Goal: Information Seeking & Learning: Understand process/instructions

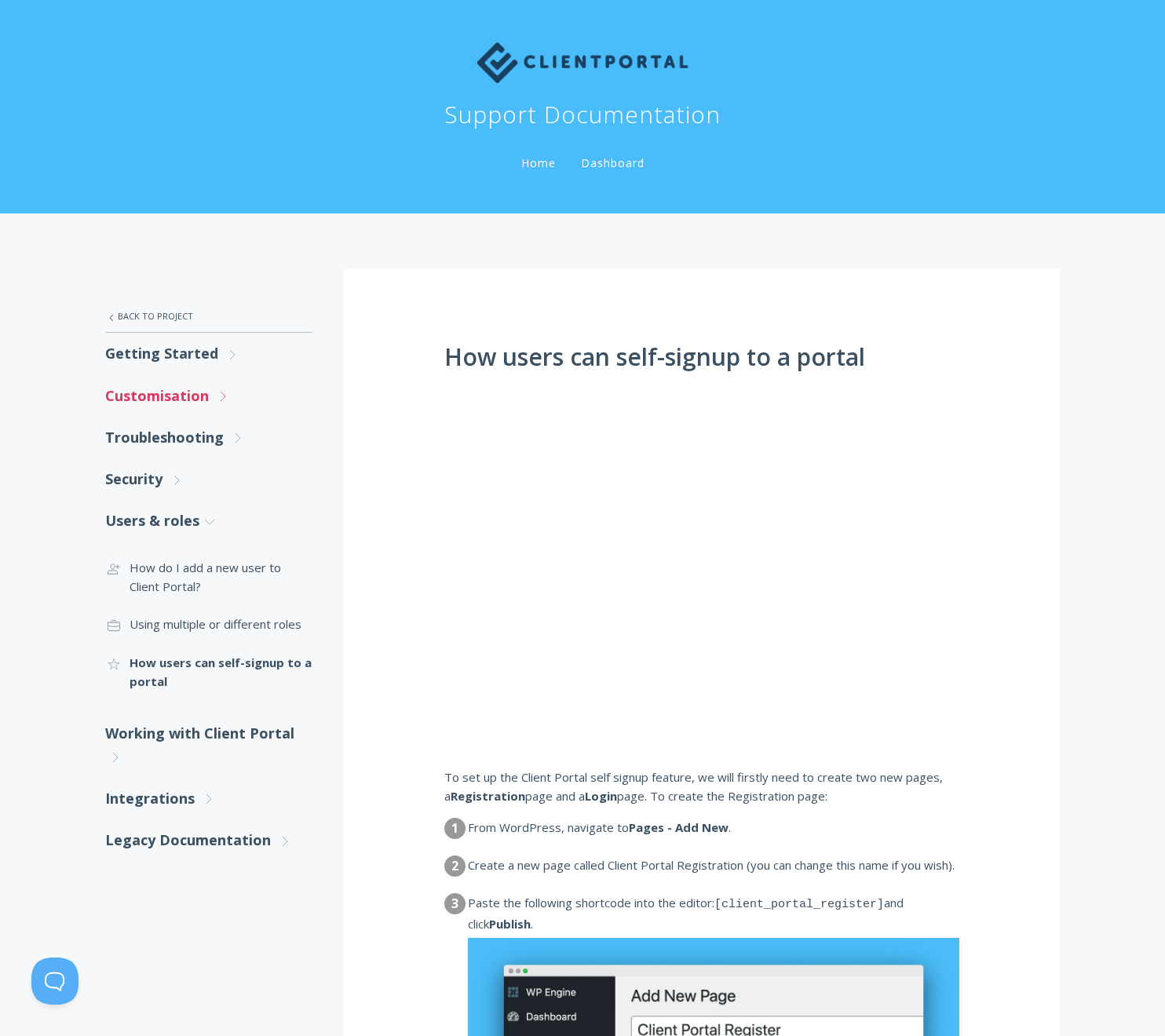
click at [174, 409] on link "Customisation .st0{fill:none;stroke:#000000;stroke-width:2;stroke-miterlimit:10…" at bounding box center [209, 396] width 207 height 42
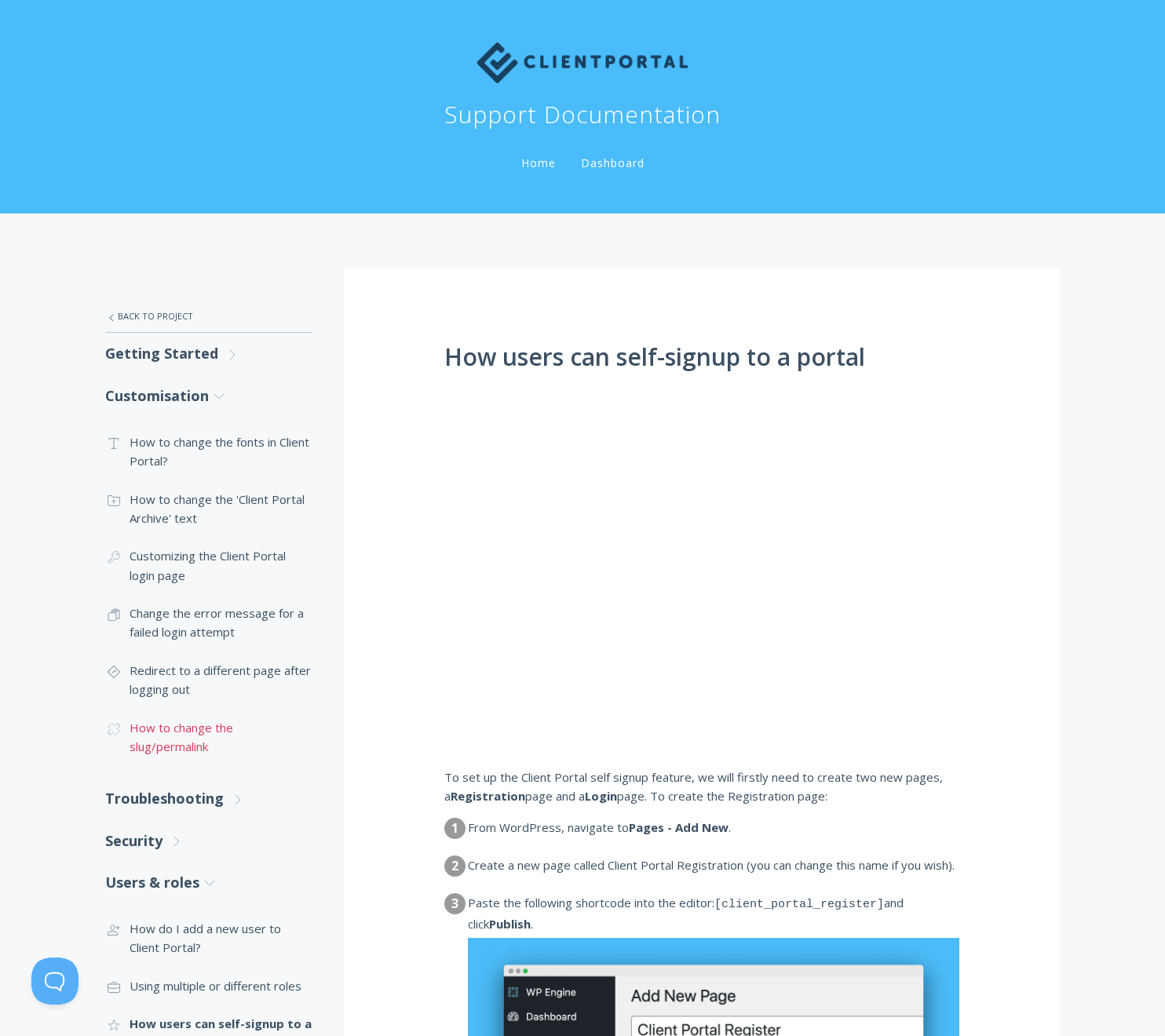
click at [188, 737] on link ".cls-1{fill:none;stroke:#000;stroke-miterlimit:10;stroke-width:2px;} 1. General…" at bounding box center [209, 737] width 207 height 57
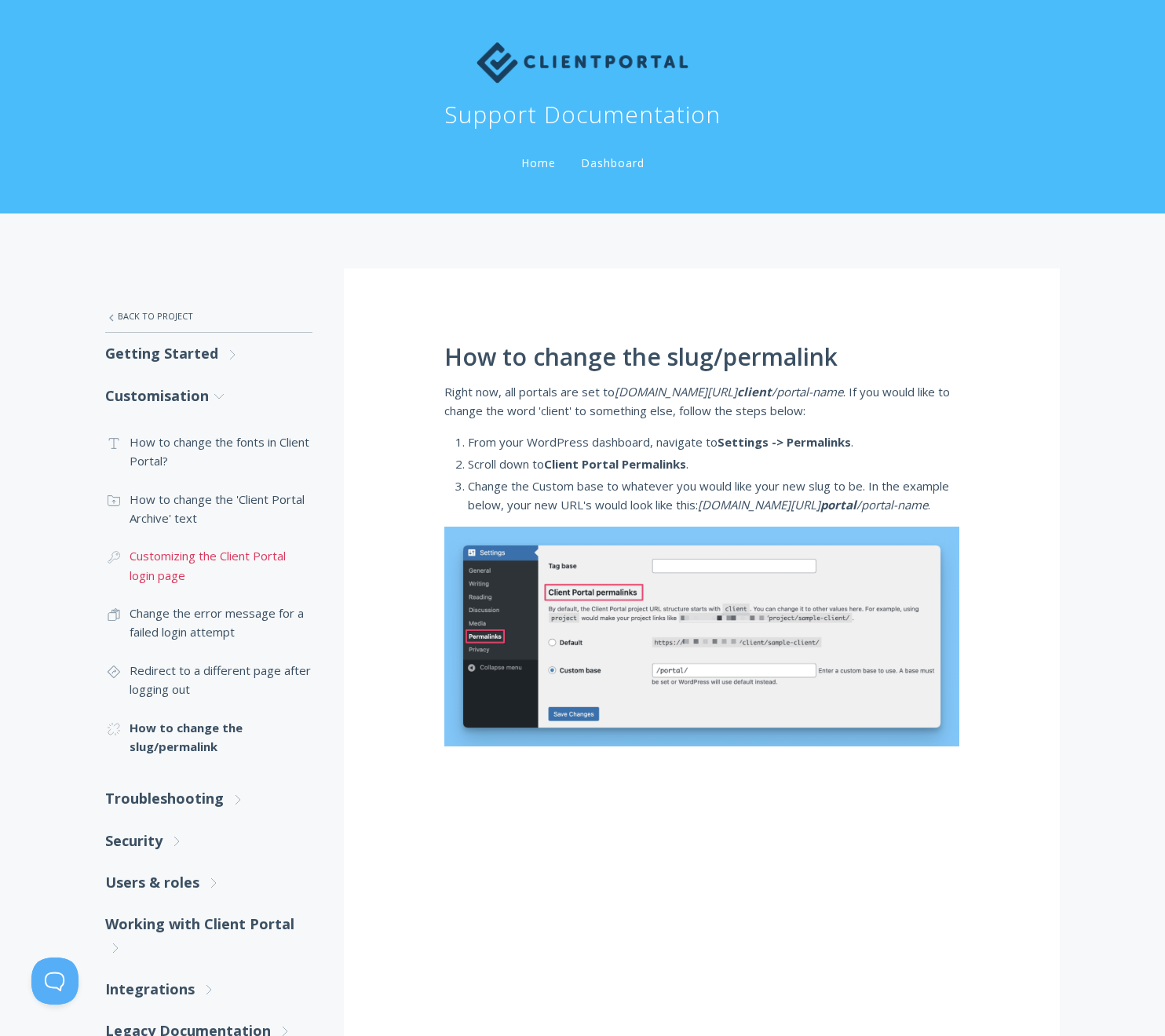
click at [223, 577] on link ".cls-1{fill:none;stroke:#000;stroke-miterlimit:10;stroke-width:2px;} 1. General…" at bounding box center [209, 565] width 207 height 57
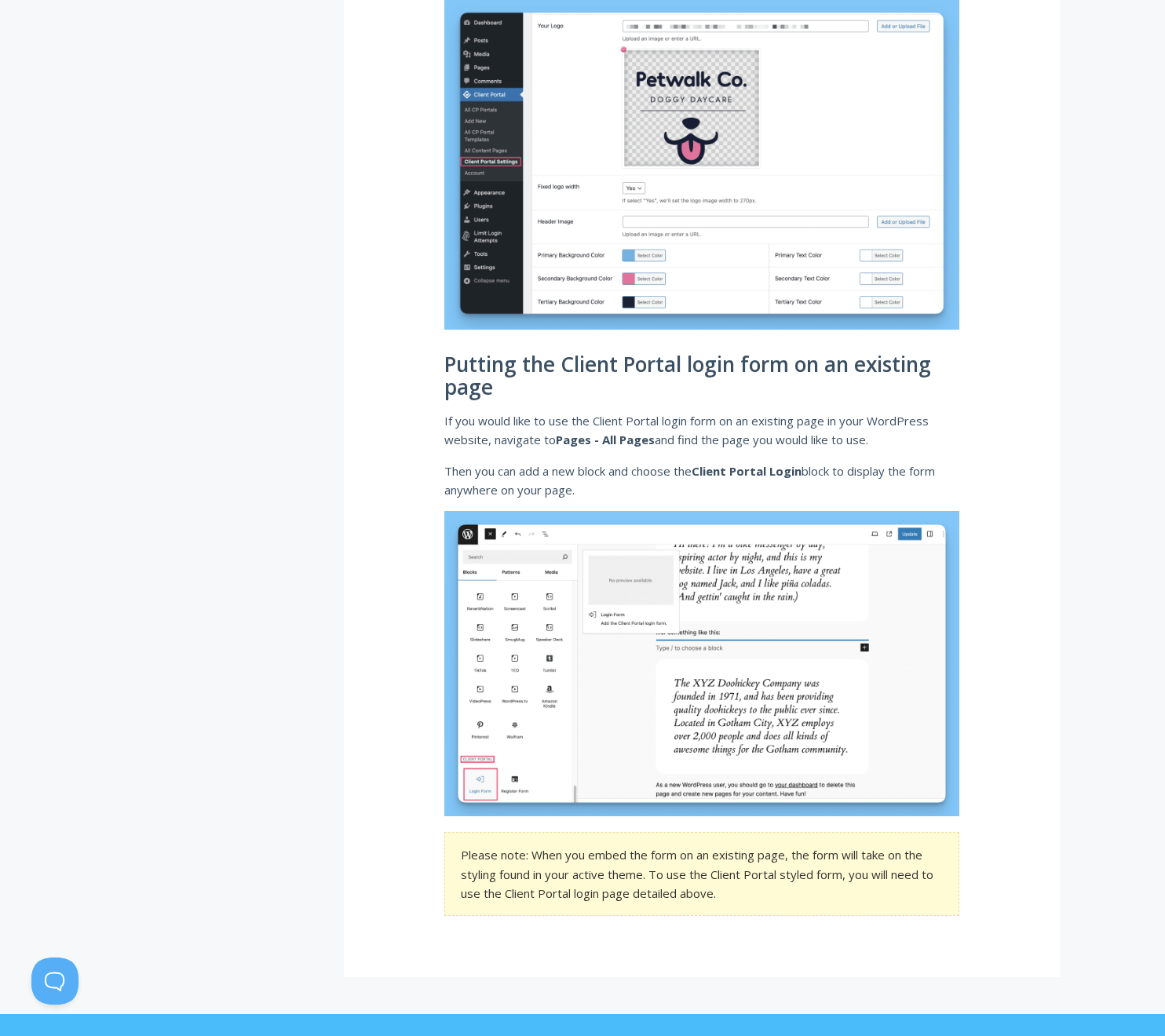
scroll to position [1788, 0]
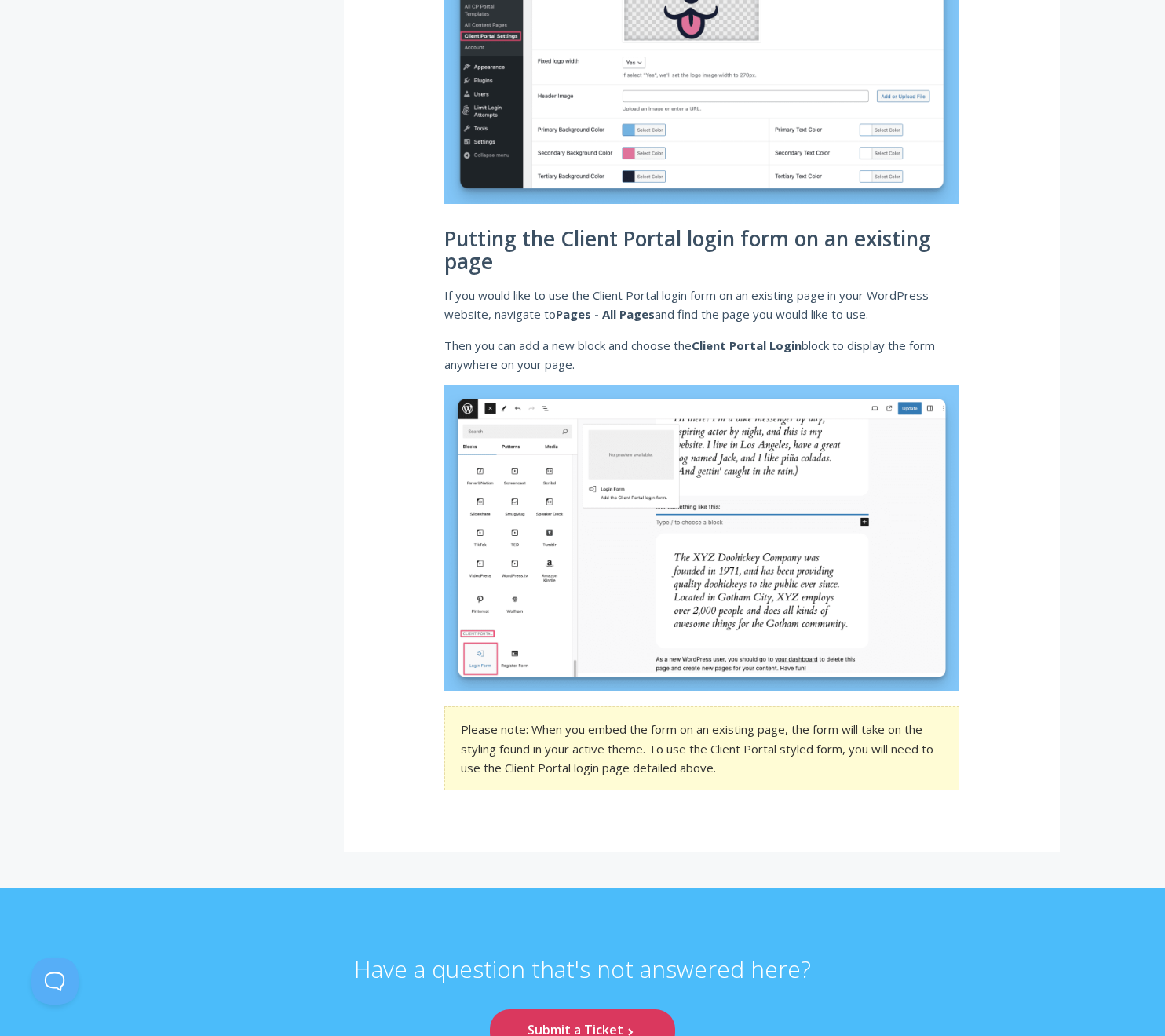
click at [778, 772] on section "Please note: When you embed the form on an existing page, the form will take on…" at bounding box center [701, 749] width 515 height 84
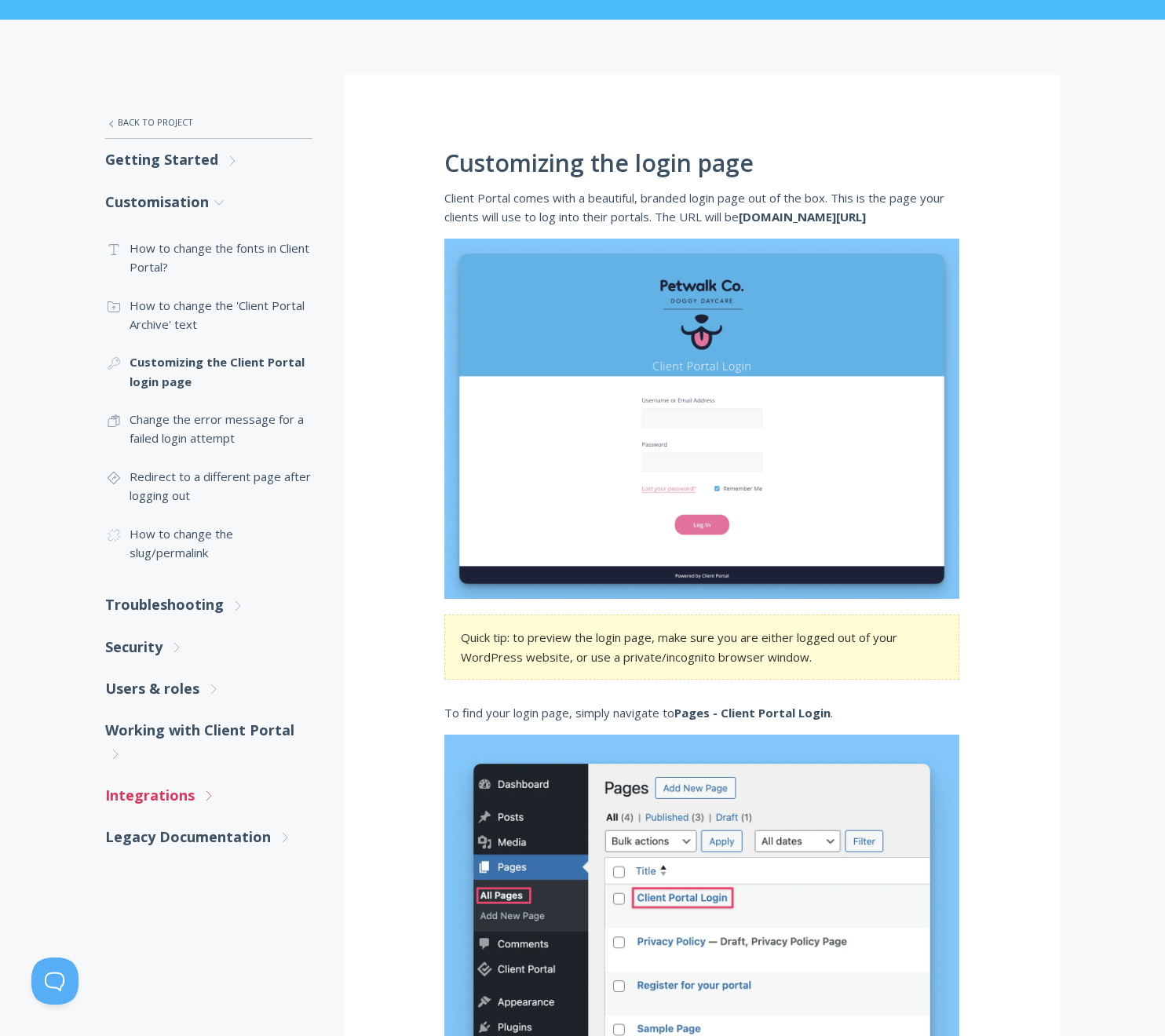
scroll to position [274, 0]
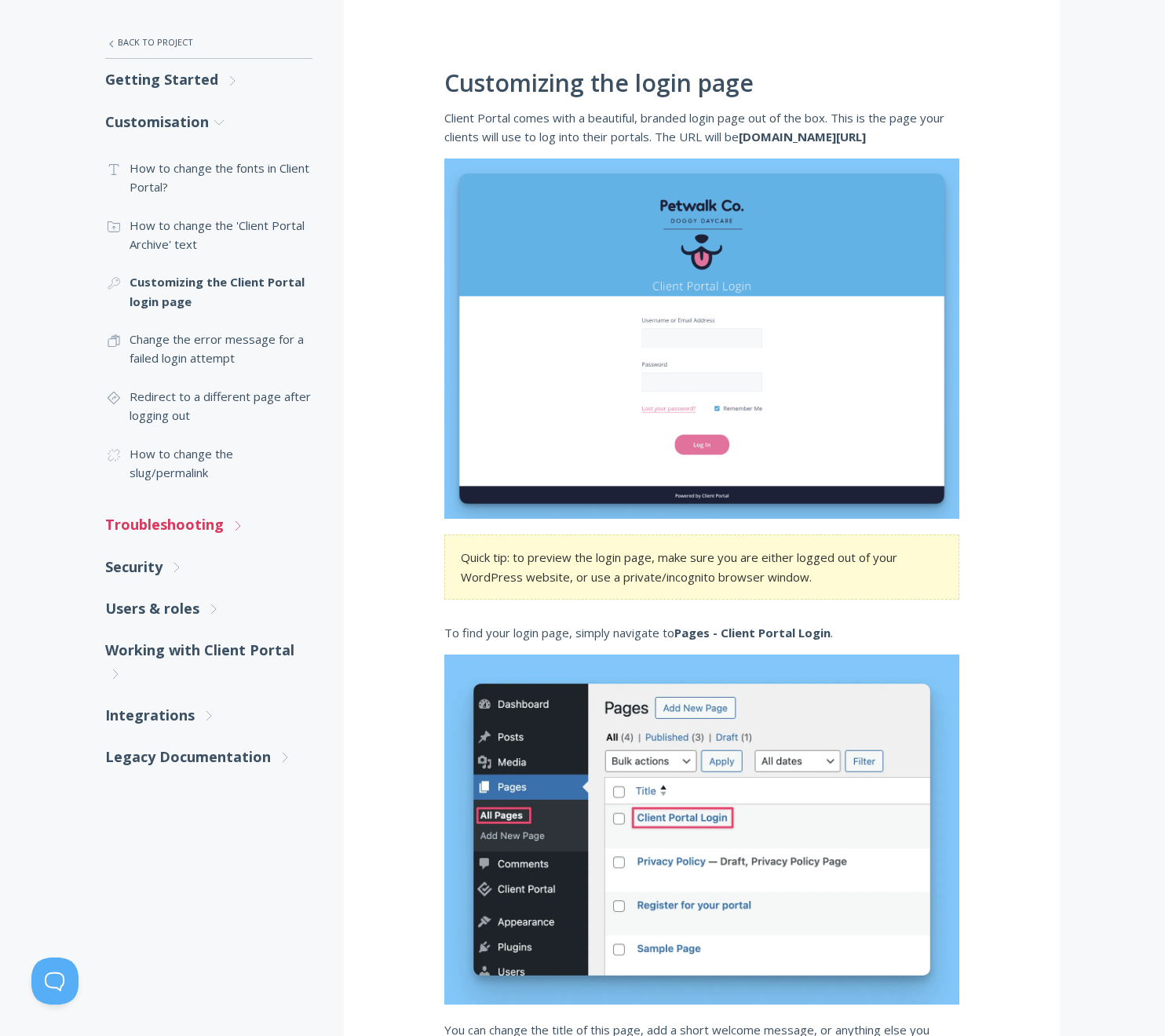
click at [210, 534] on link "Troubleshooting .st0{fill:none;stroke:#000000;stroke-width:2;stroke-miterlimit:…" at bounding box center [209, 524] width 207 height 42
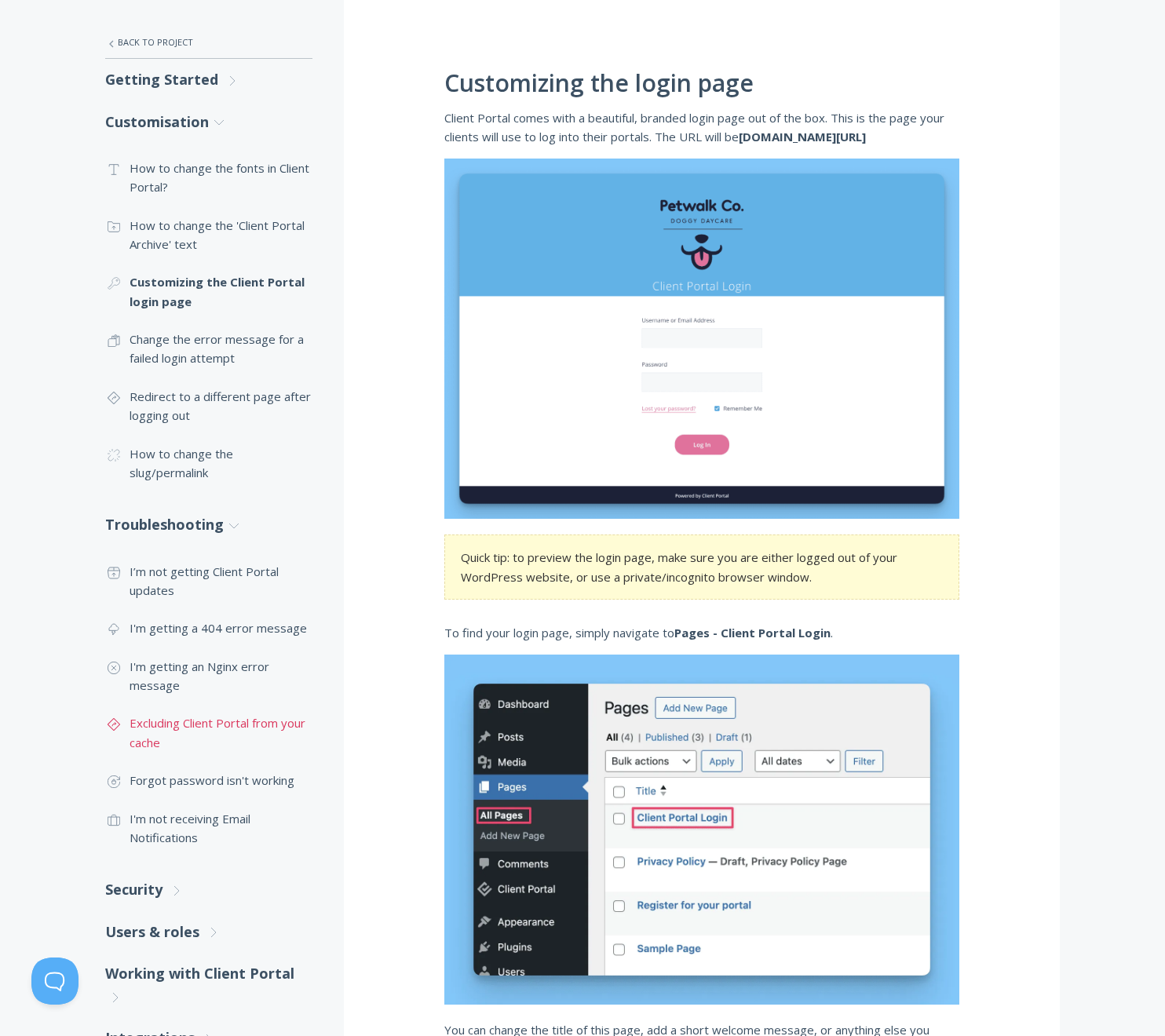
click at [281, 724] on link ".st0{fill:none;stroke:#000000;stroke-width:2;stroke-miterlimit:10;} Untitled-24…" at bounding box center [209, 732] width 207 height 57
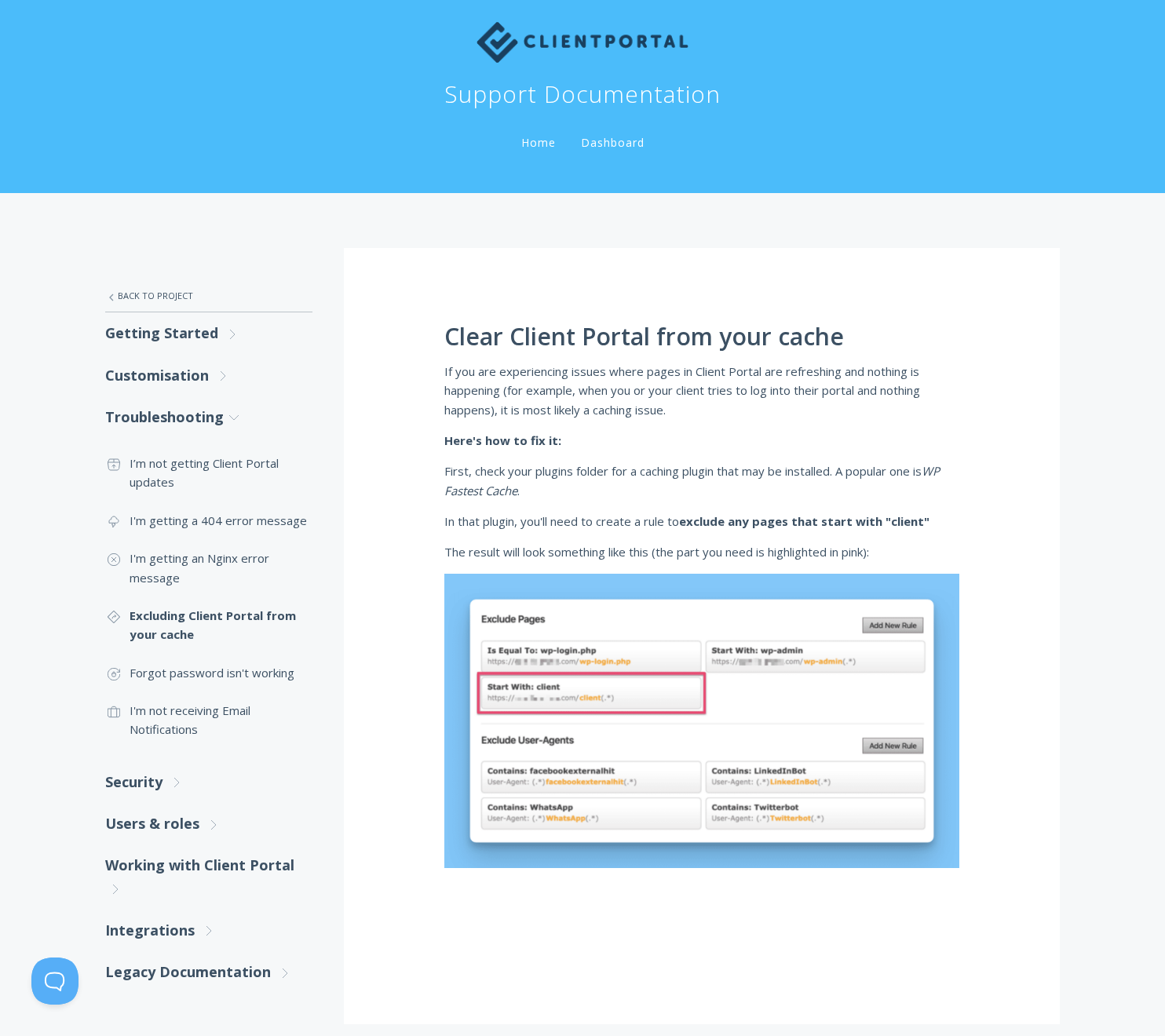
scroll to position [31, 0]
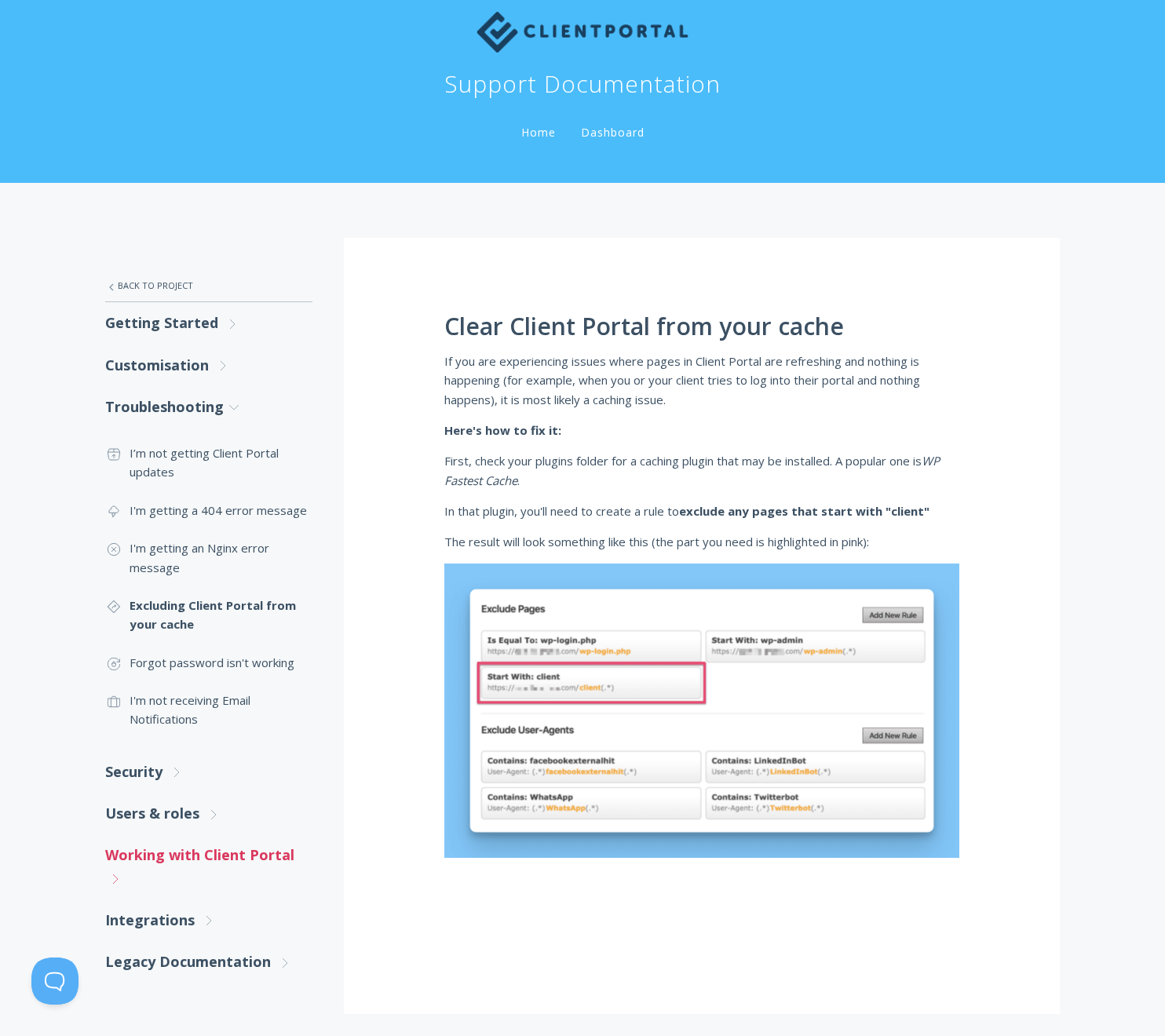
click at [252, 850] on link "Working with Client Portal .st0{fill:none;stroke:#000000;stroke-width:2;stroke-…" at bounding box center [209, 867] width 207 height 65
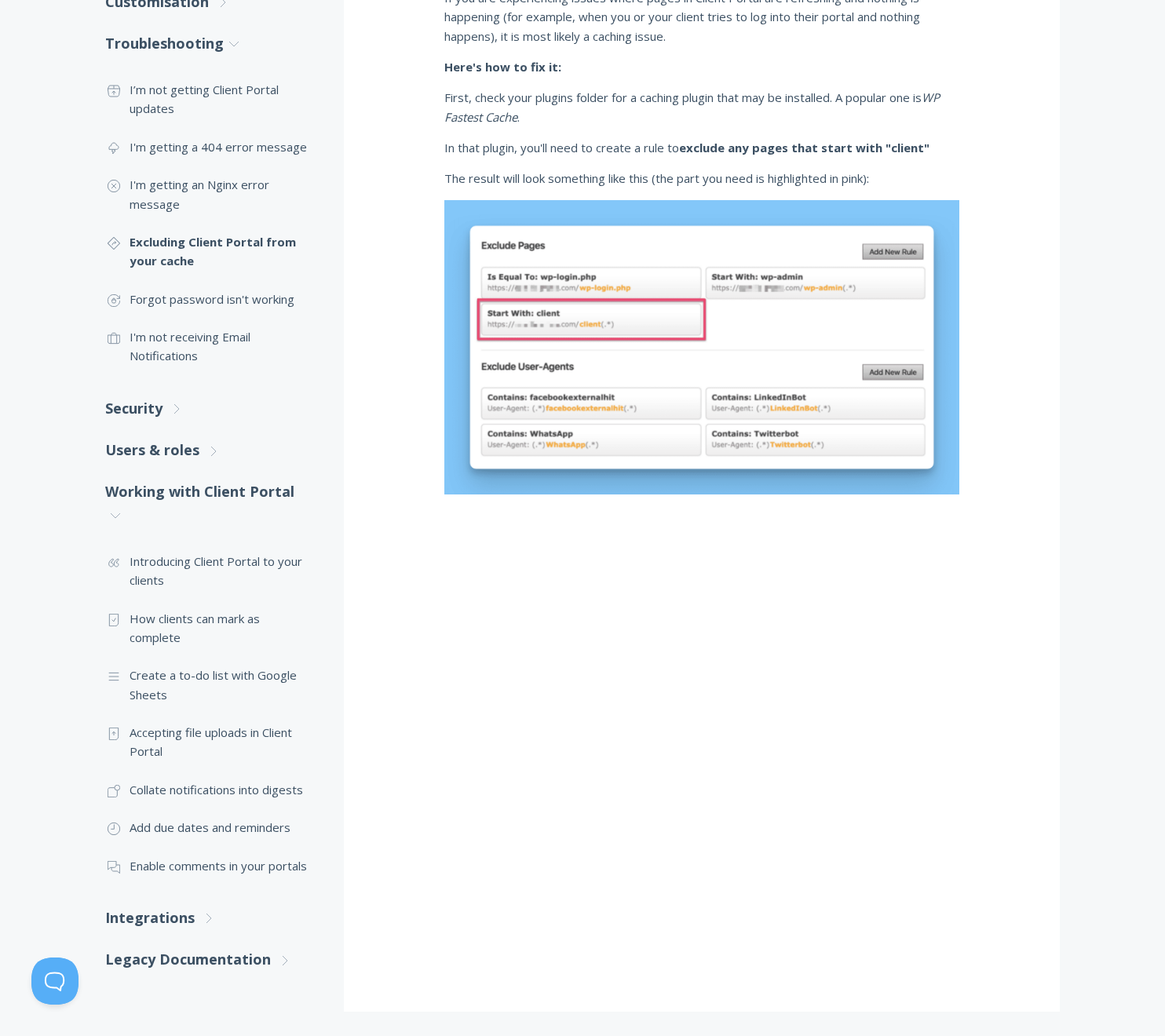
scroll to position [548, 0]
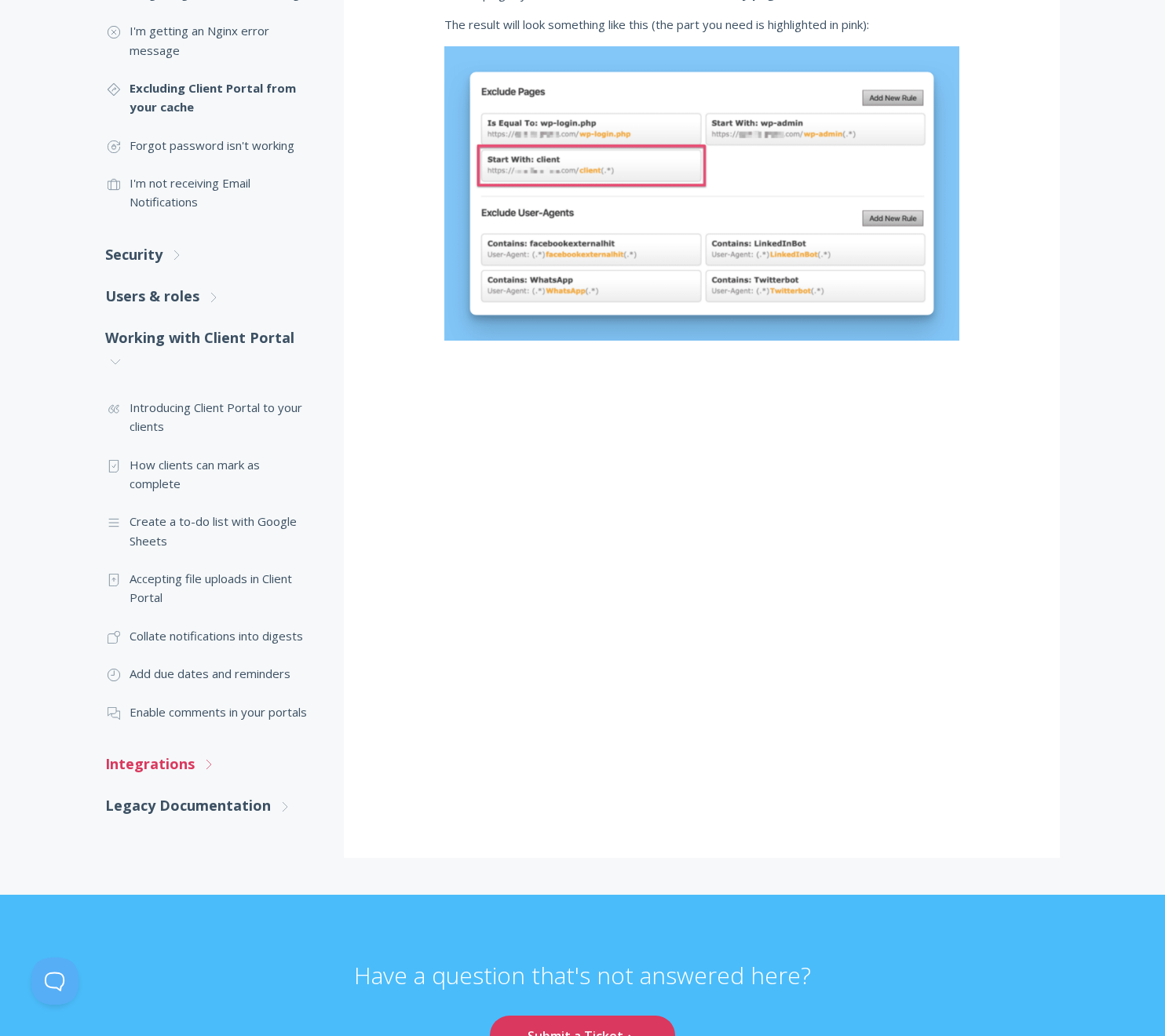
click at [233, 761] on link "Integrations .st0{fill:none;stroke:#000000;stroke-width:2;stroke-miterlimit:10;…" at bounding box center [209, 764] width 207 height 42
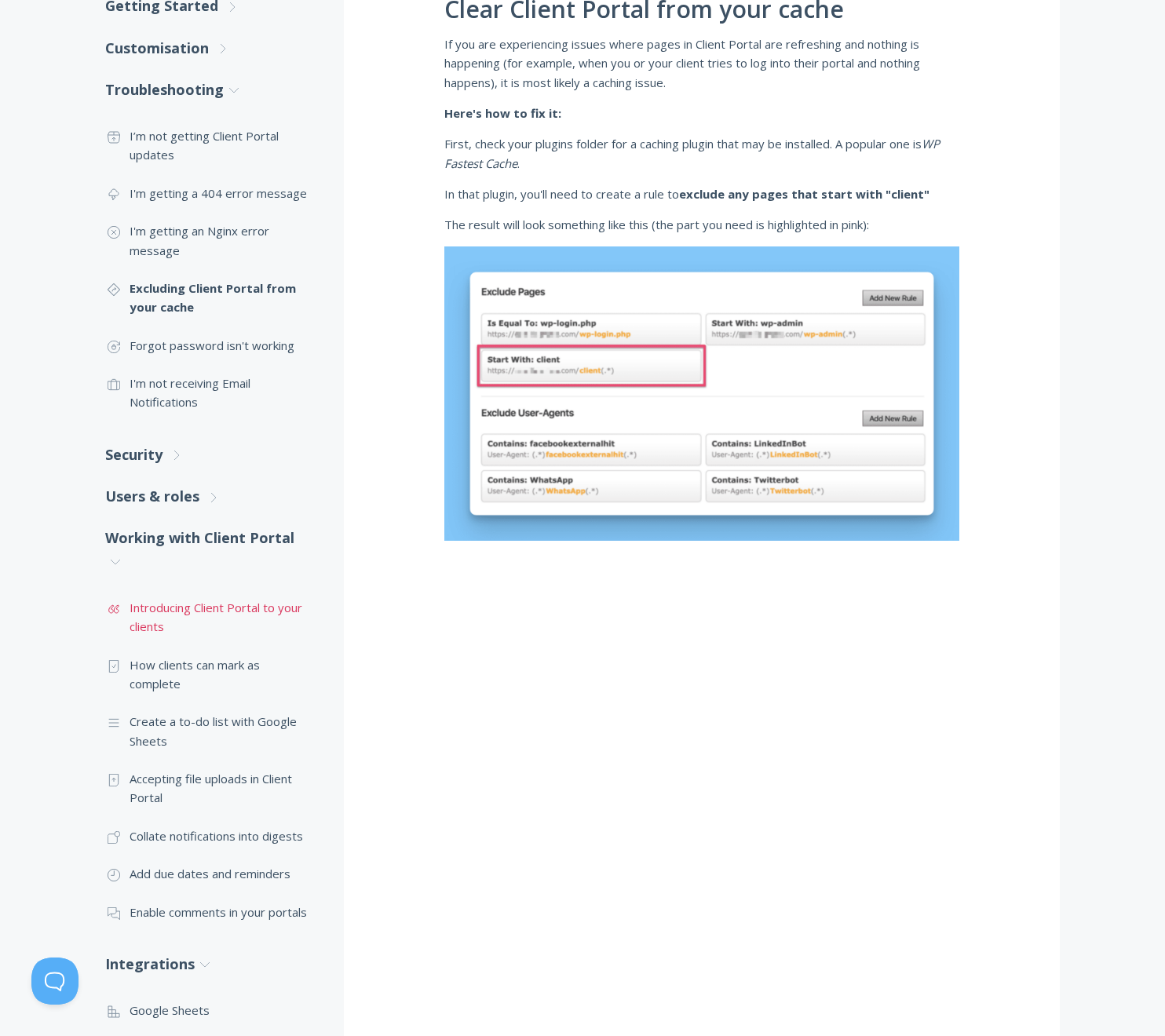
scroll to position [0, 0]
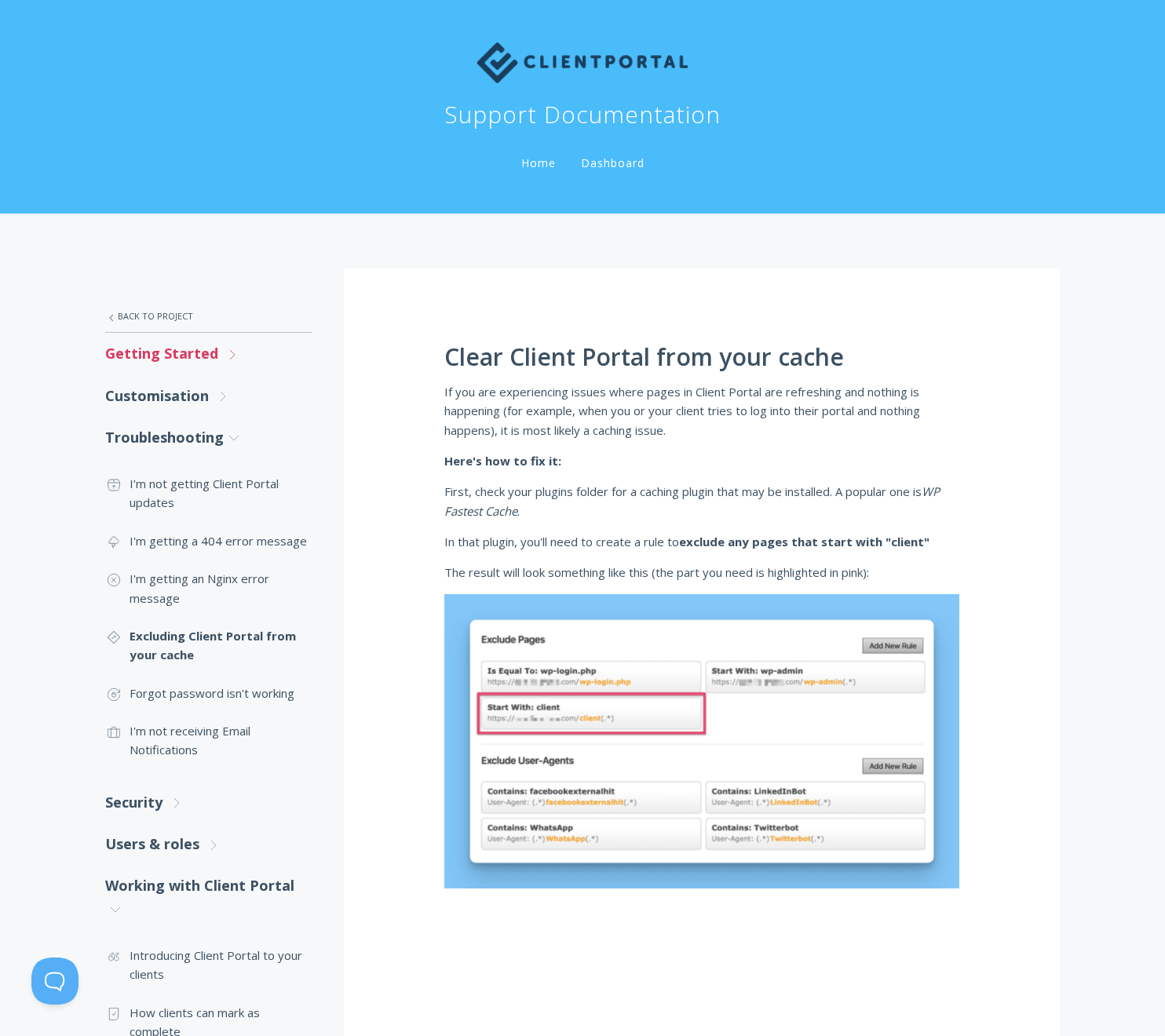
click at [211, 346] on link "Getting Started .st0{fill:none;stroke:#000000;stroke-width:2;stroke-miterlimit:…" at bounding box center [209, 353] width 207 height 42
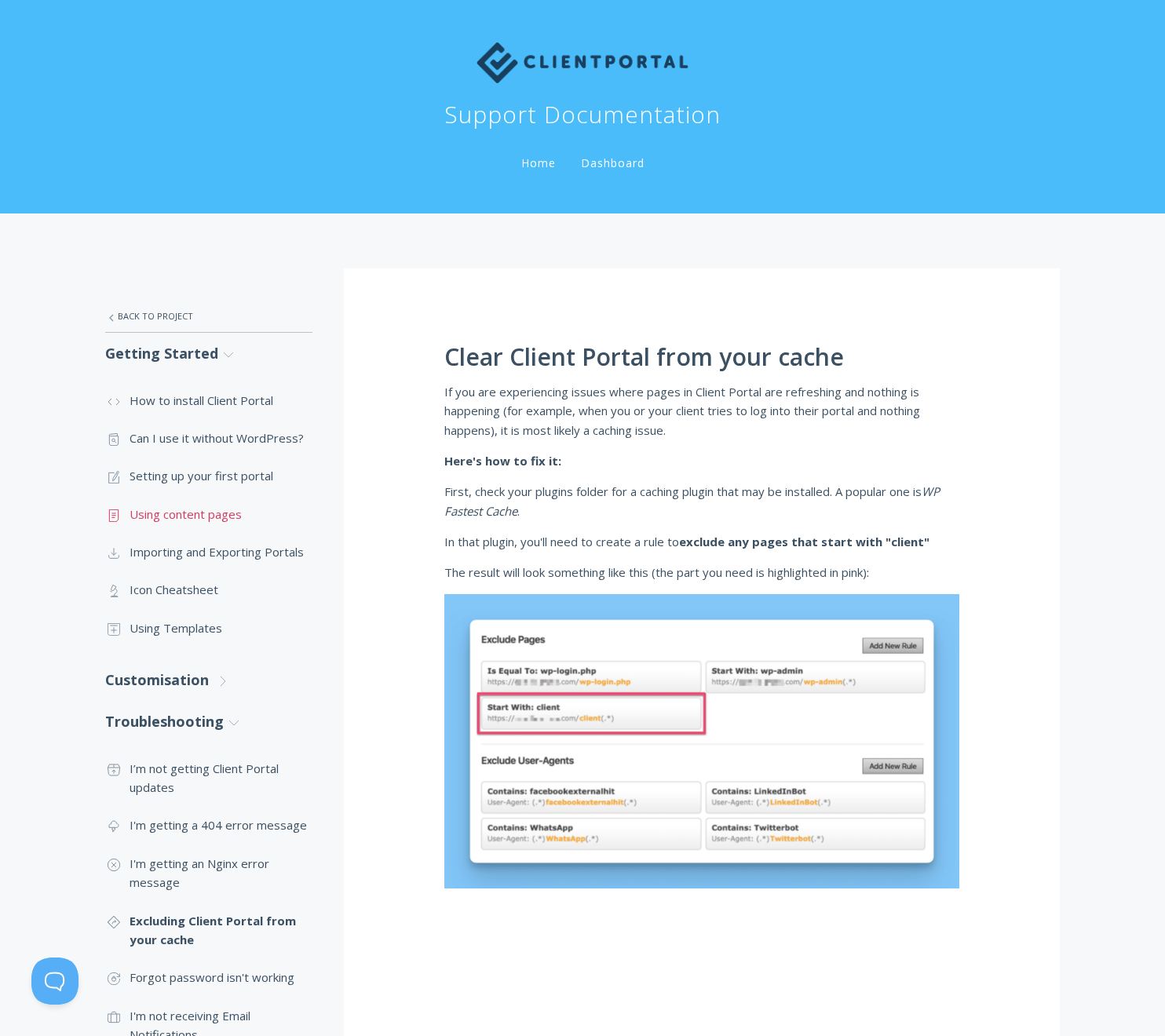
click at [212, 516] on link ".st0{fill:none;stroke:#000000;stroke-width:2;stroke-miterlimit:10;} Untitled-15…" at bounding box center [209, 514] width 207 height 38
click at [243, 481] on link ".st0{fill:none;stroke:#000000;stroke-width:2;stroke-miterlimit:10;} 1. General …" at bounding box center [209, 476] width 207 height 38
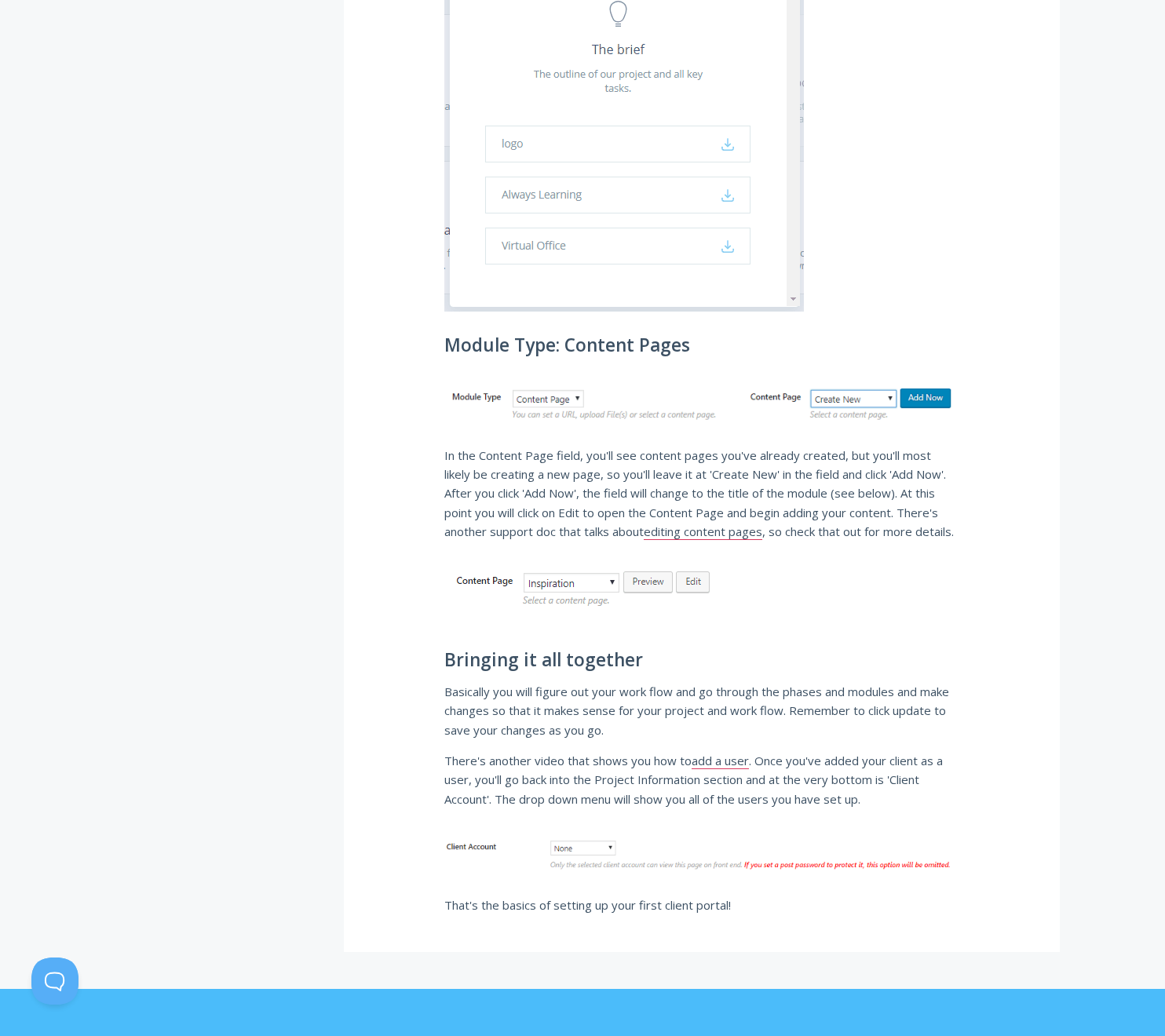
scroll to position [4564, 0]
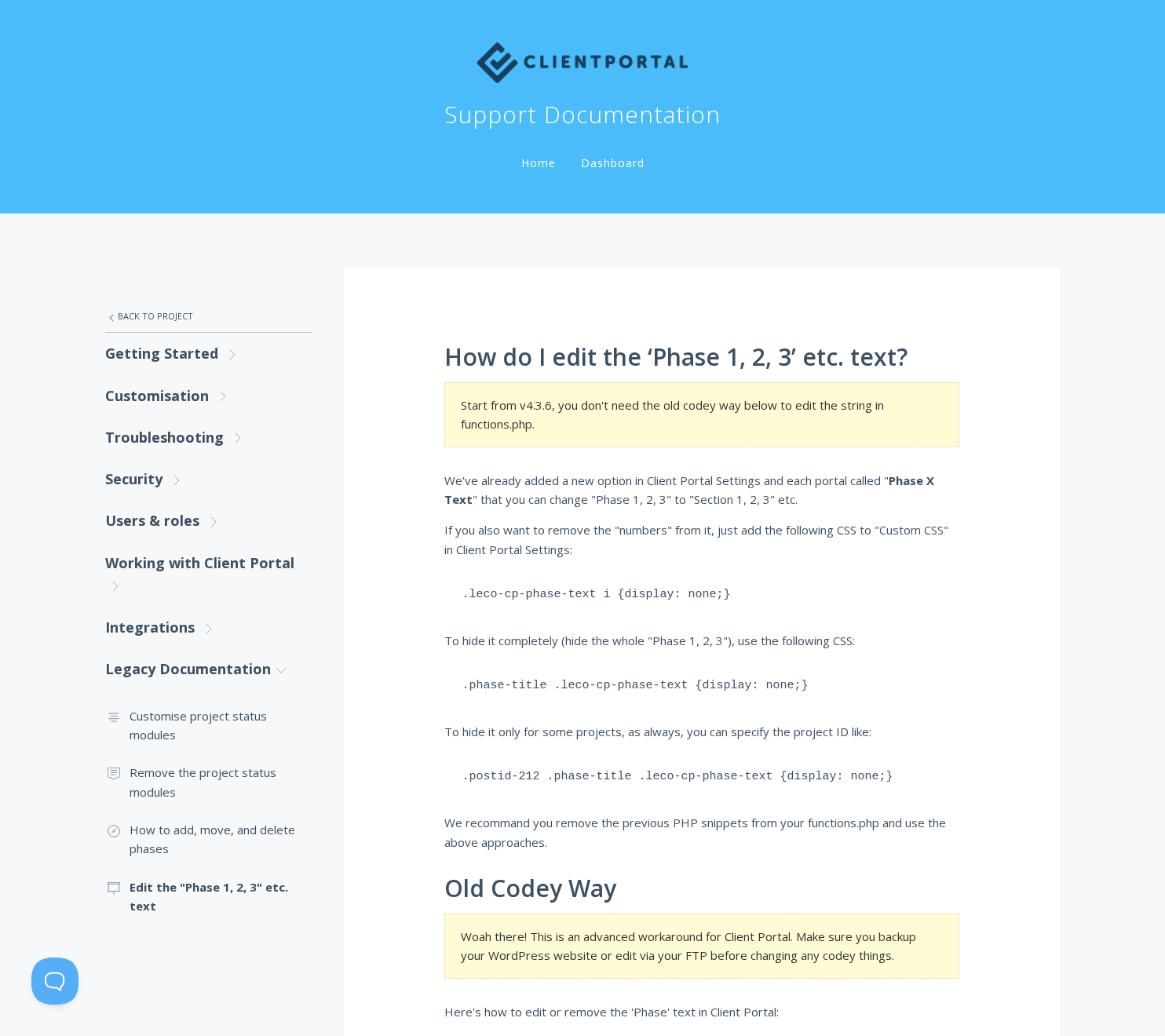
scroll to position [9, 0]
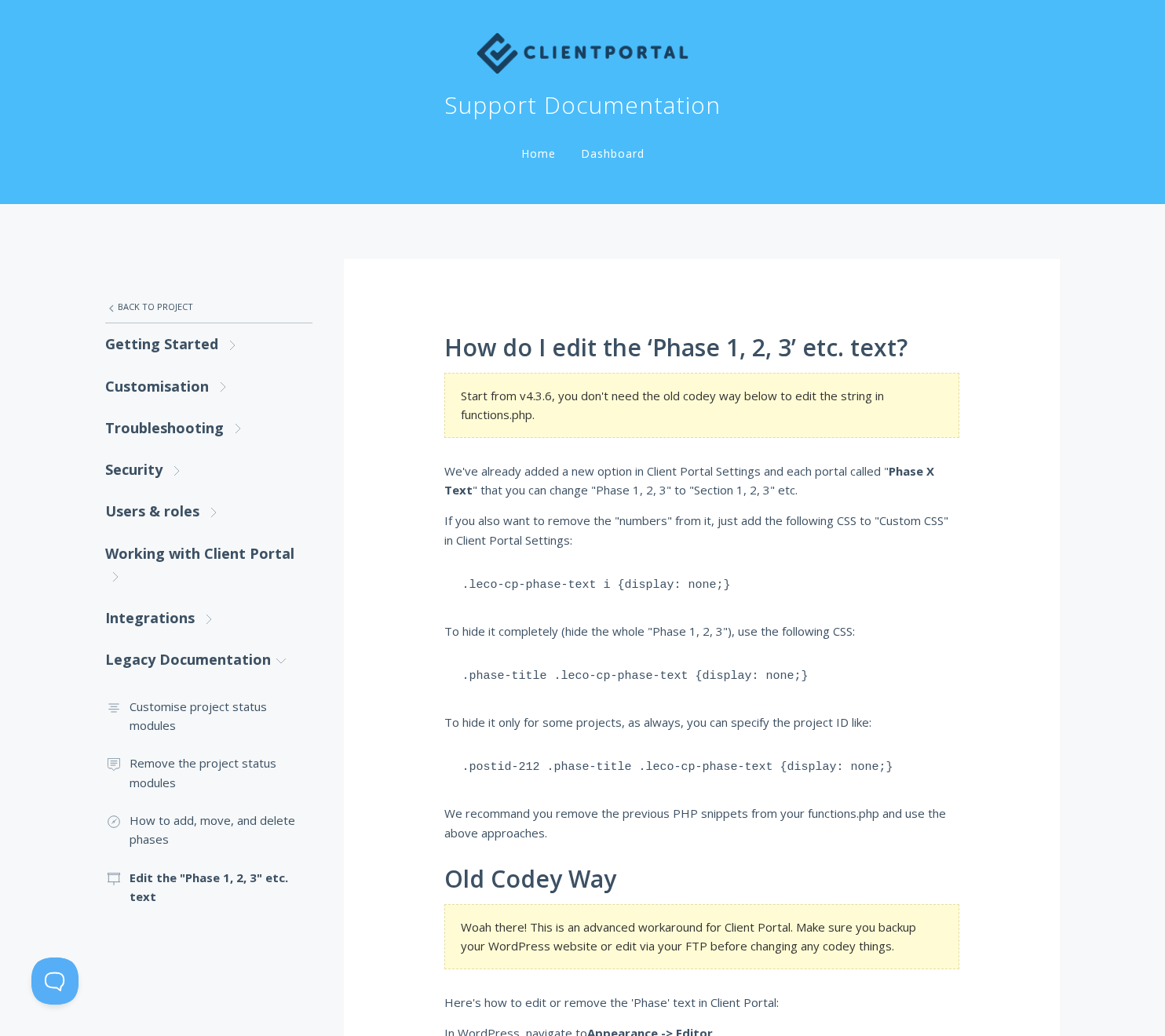
click at [849, 591] on pre ".leco-cp-phase-text i {display: none;}" at bounding box center [701, 585] width 515 height 49
click at [784, 680] on pre ".phase-title .leco-cp-phase-text {display: none;}" at bounding box center [701, 676] width 515 height 49
copy div ".phase-title .leco-cp-phase-text {display: none;}"
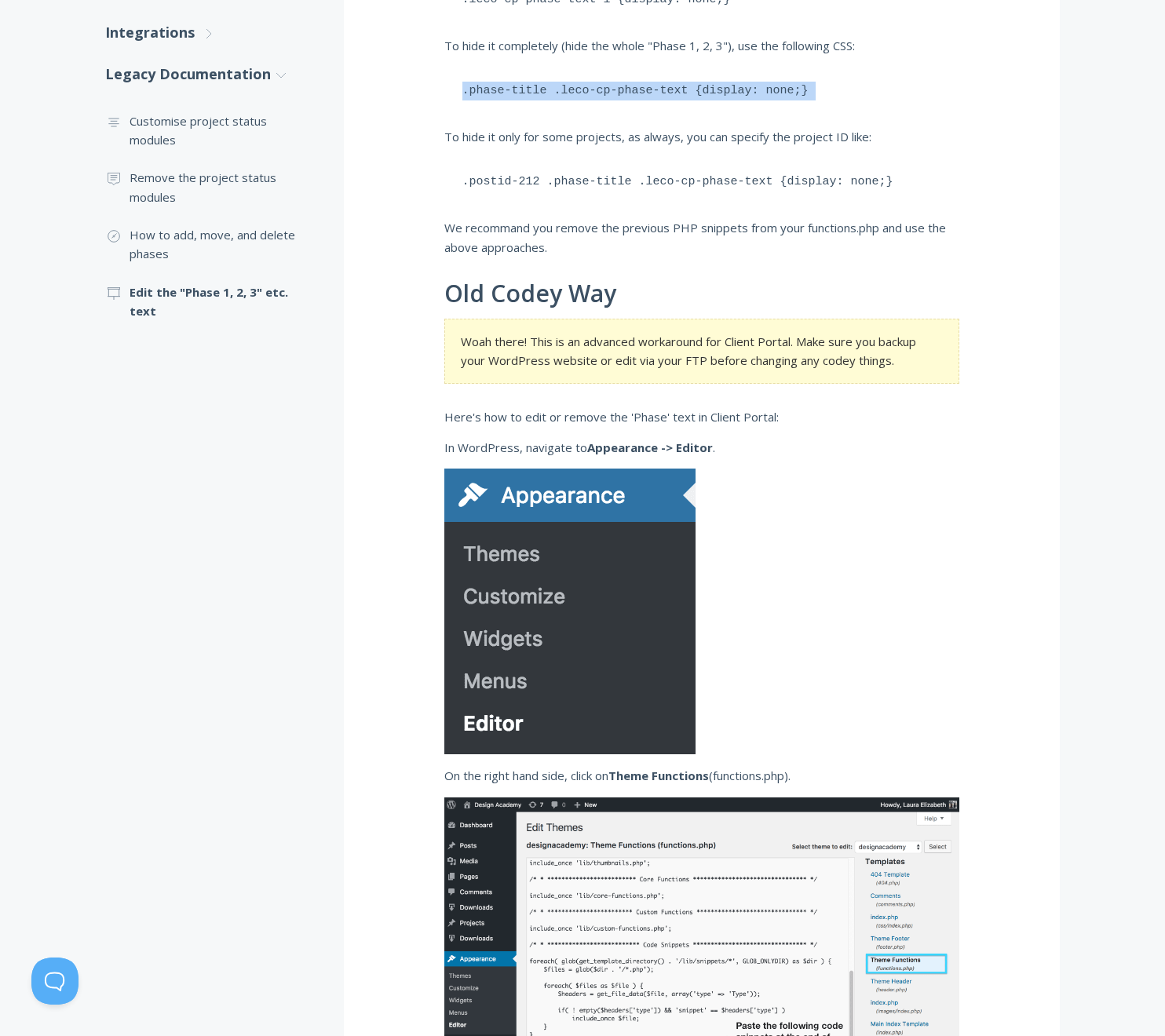
scroll to position [80, 0]
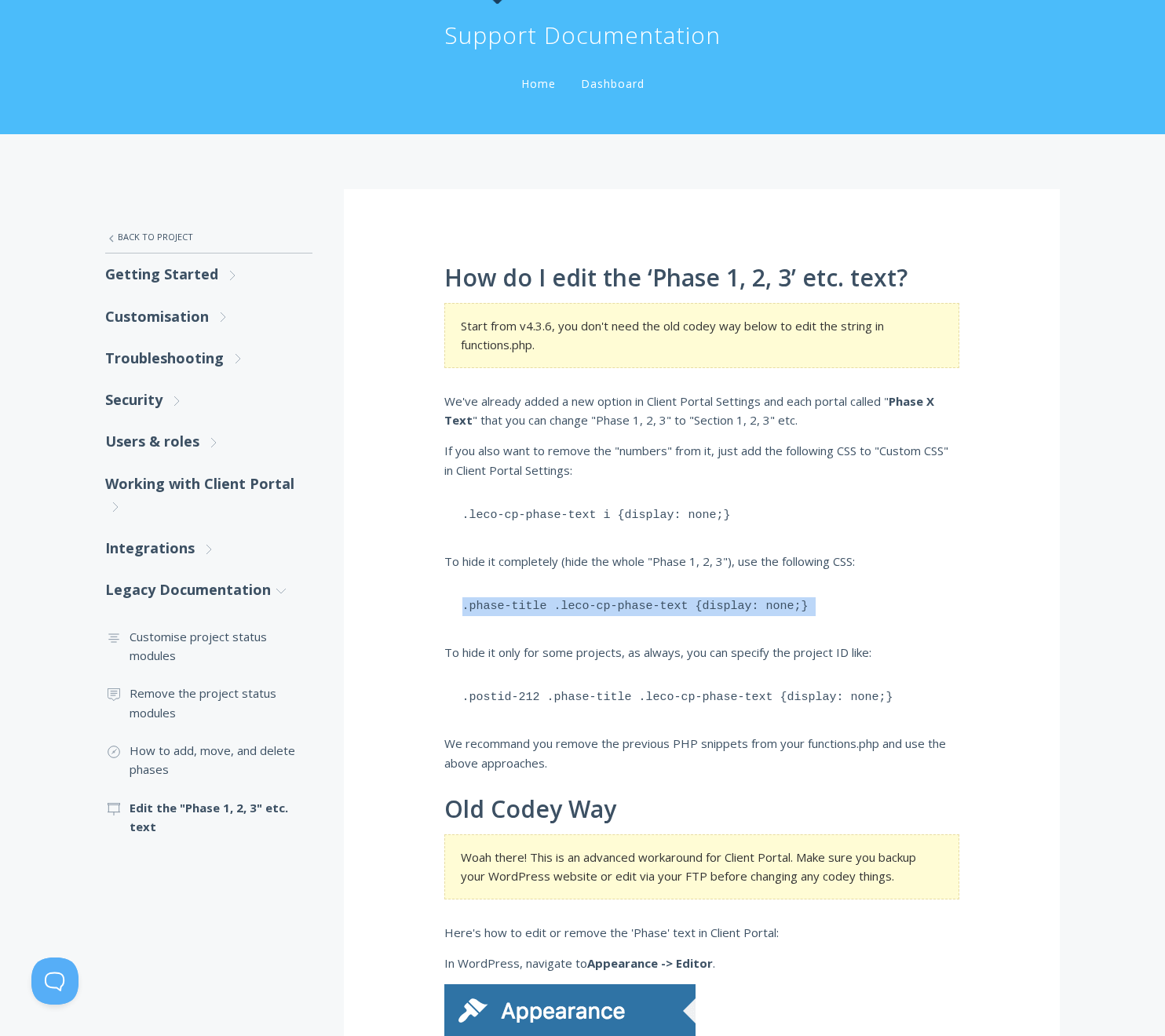
copy div ".phase-title .leco-cp-phase-text {display: none;}"
